Goal: Task Accomplishment & Management: Manage account settings

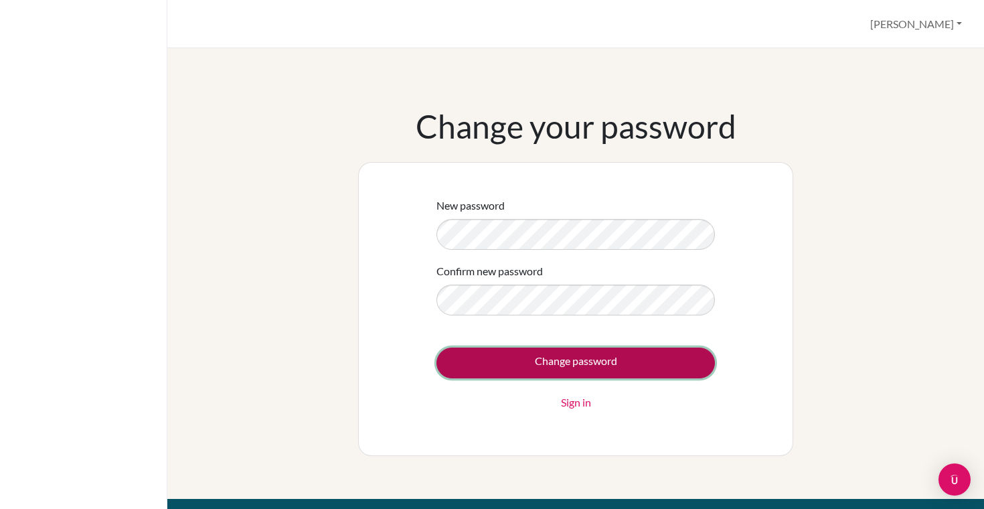
click at [625, 372] on input "Change password" at bounding box center [575, 362] width 278 height 31
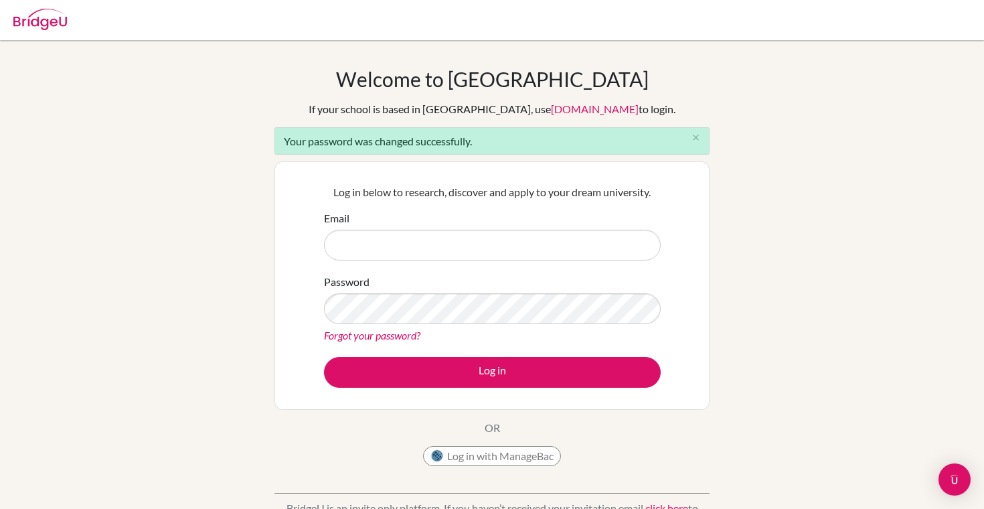
type input "christyytsui@gmail.com"
click at [222, 284] on div "Welcome to BridgeU If your school is based in China, use app.bridge-u.com.cn to…" at bounding box center [492, 303] width 984 height 472
click at [247, 294] on div "Welcome to BridgeU If your school is based in China, use app.bridge-u.com.cn to…" at bounding box center [492, 303] width 984 height 472
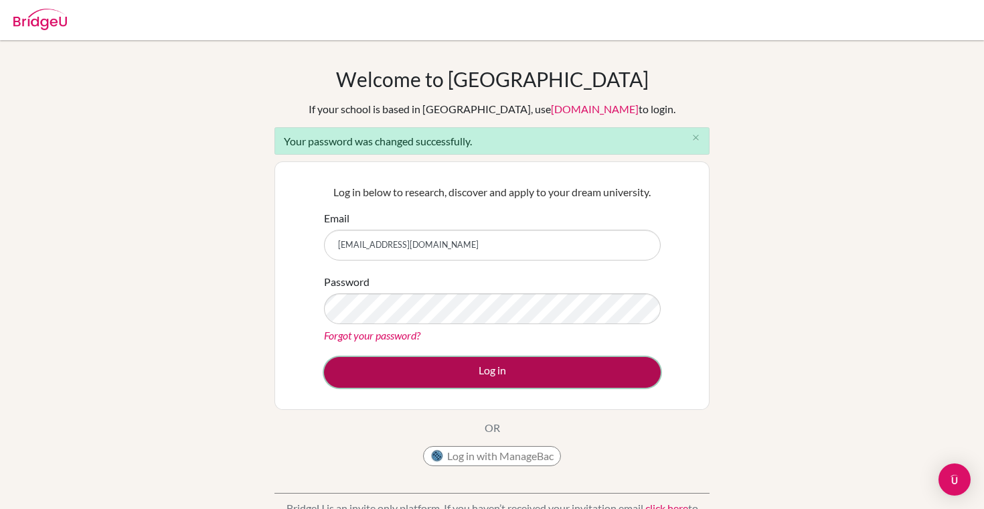
click at [432, 380] on button "Log in" at bounding box center [492, 372] width 337 height 31
